Goal: Navigation & Orientation: Find specific page/section

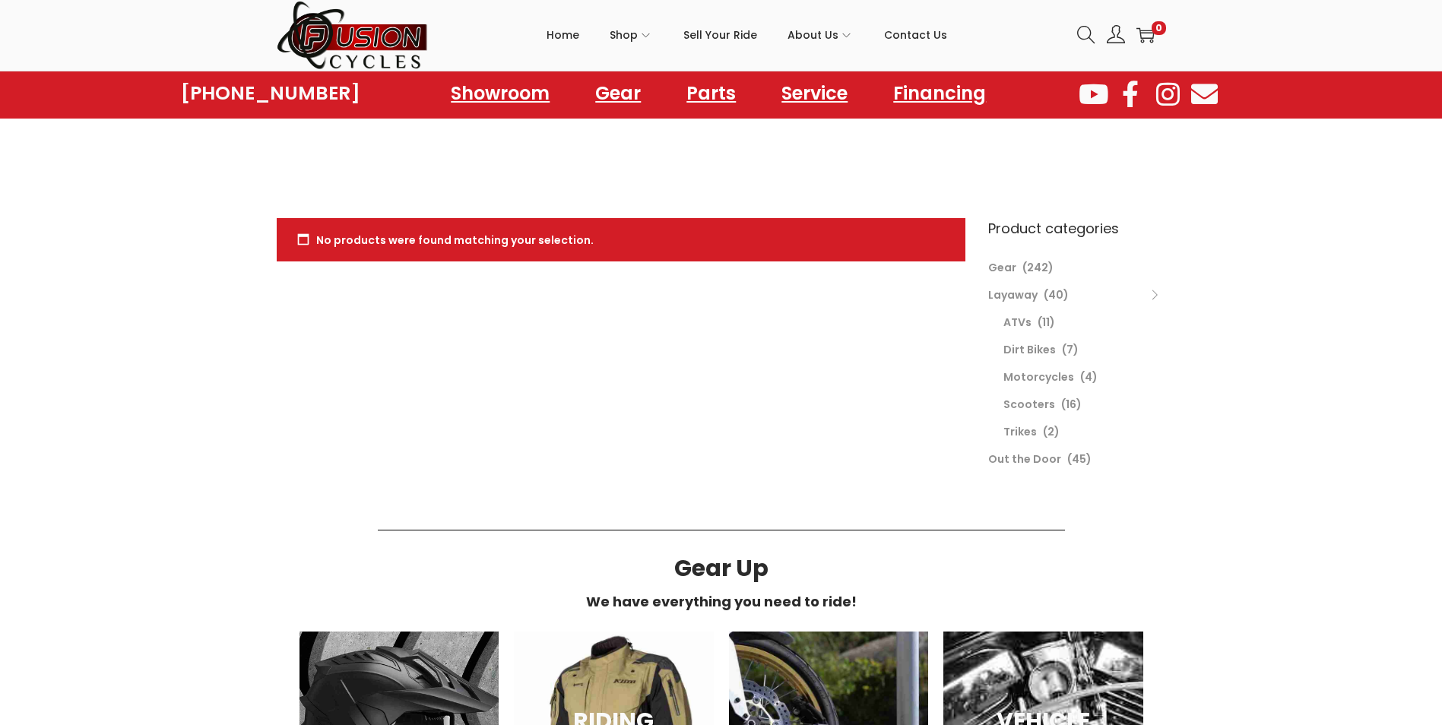
scroll to position [304, 0]
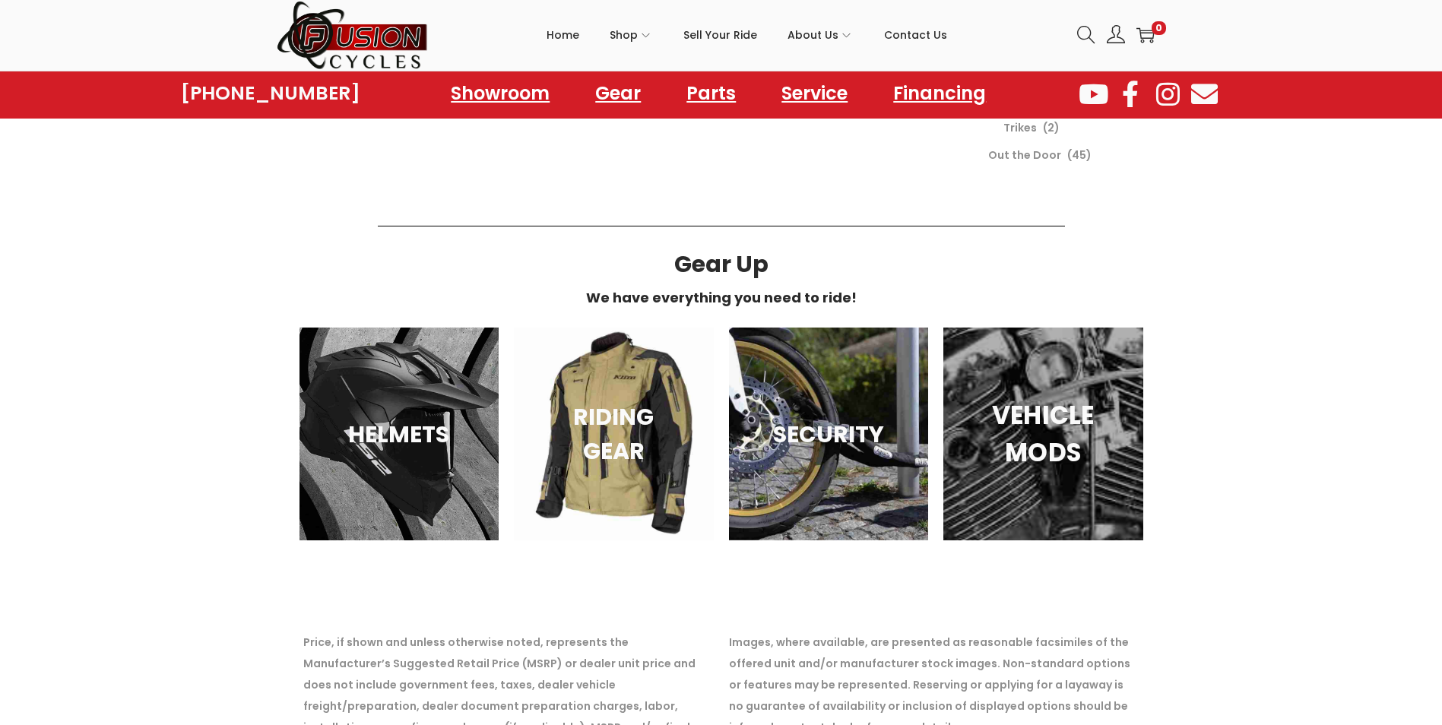
click at [1094, 477] on div "VEHICLE MODS" at bounding box center [1043, 434] width 200 height 213
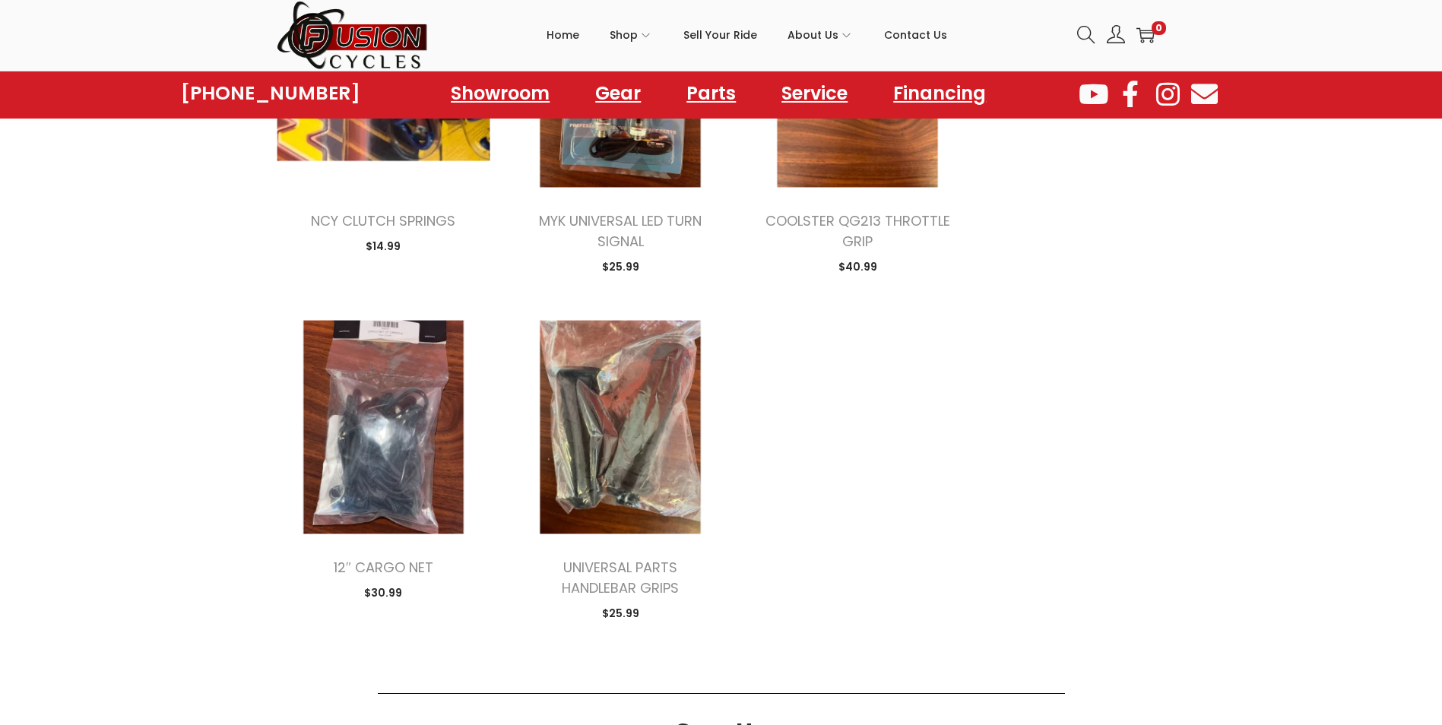
scroll to position [1672, 0]
